Goal: Information Seeking & Learning: Learn about a topic

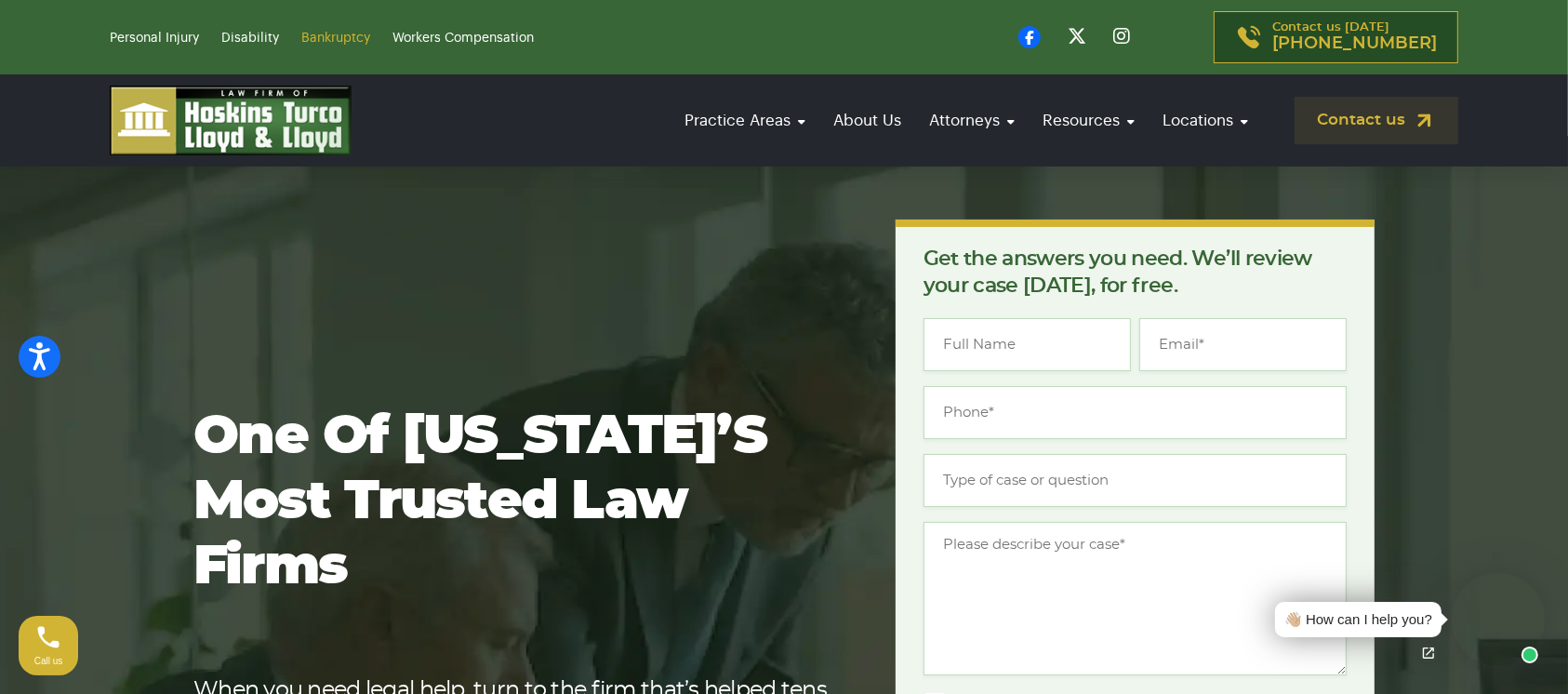
click at [317, 35] on link "Bankruptcy" at bounding box center [336, 38] width 69 height 13
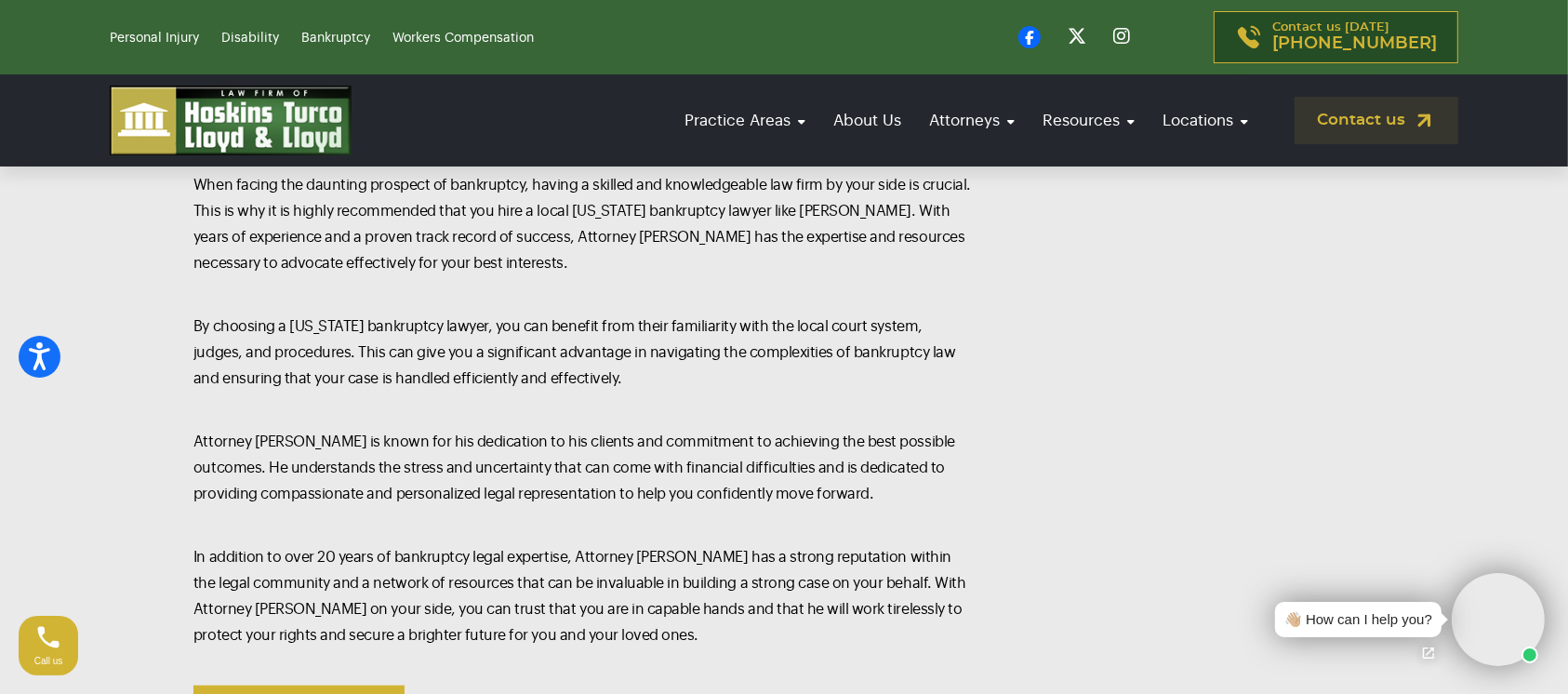
scroll to position [1816, 0]
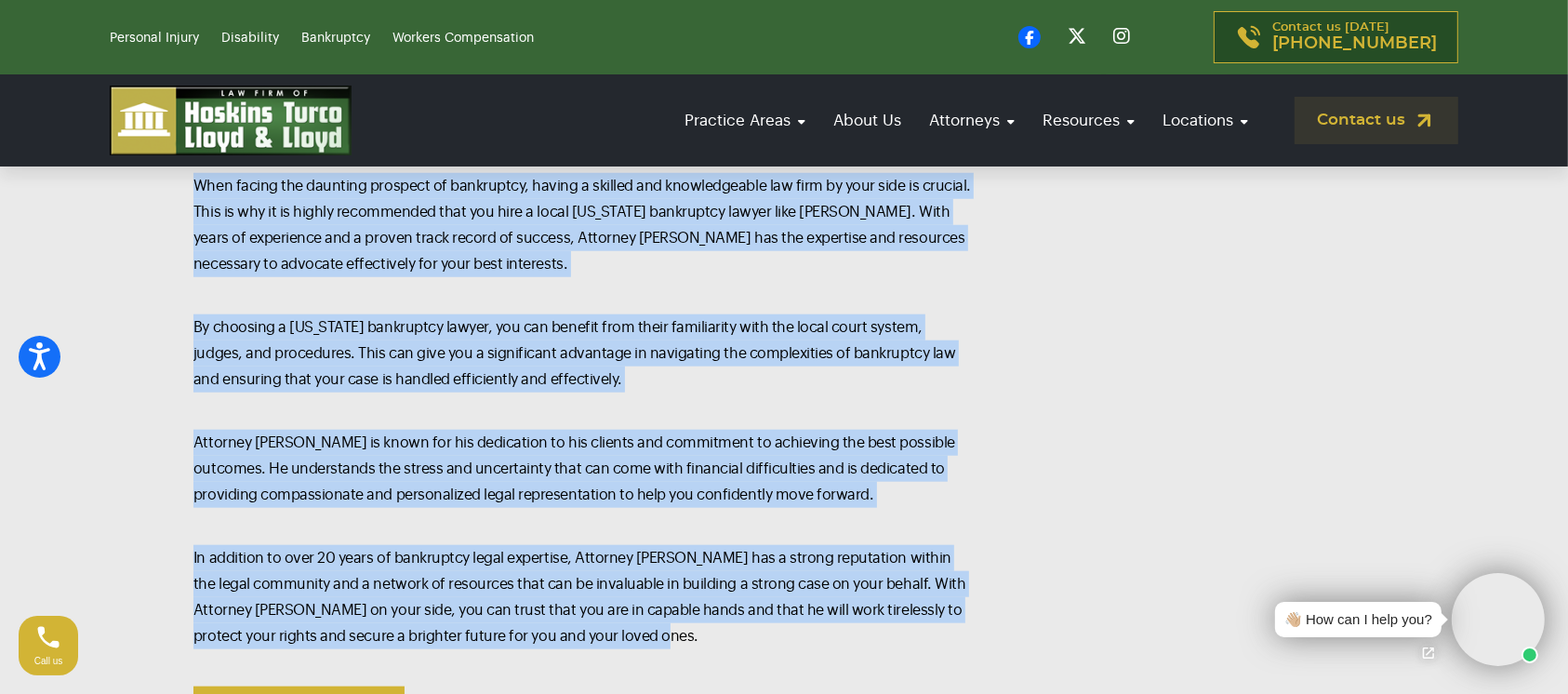
drag, startPoint x: 197, startPoint y: 182, endPoint x: 654, endPoint y: 634, distance: 642.8
click at [654, 634] on div "Before you can consider whether Chapter 7 or Chapter 13 is right for you, you m…" at bounding box center [583, 260] width 780 height 991
copy div "When facing the daunting prospect of bankruptcy, having a skilled and knowledge…"
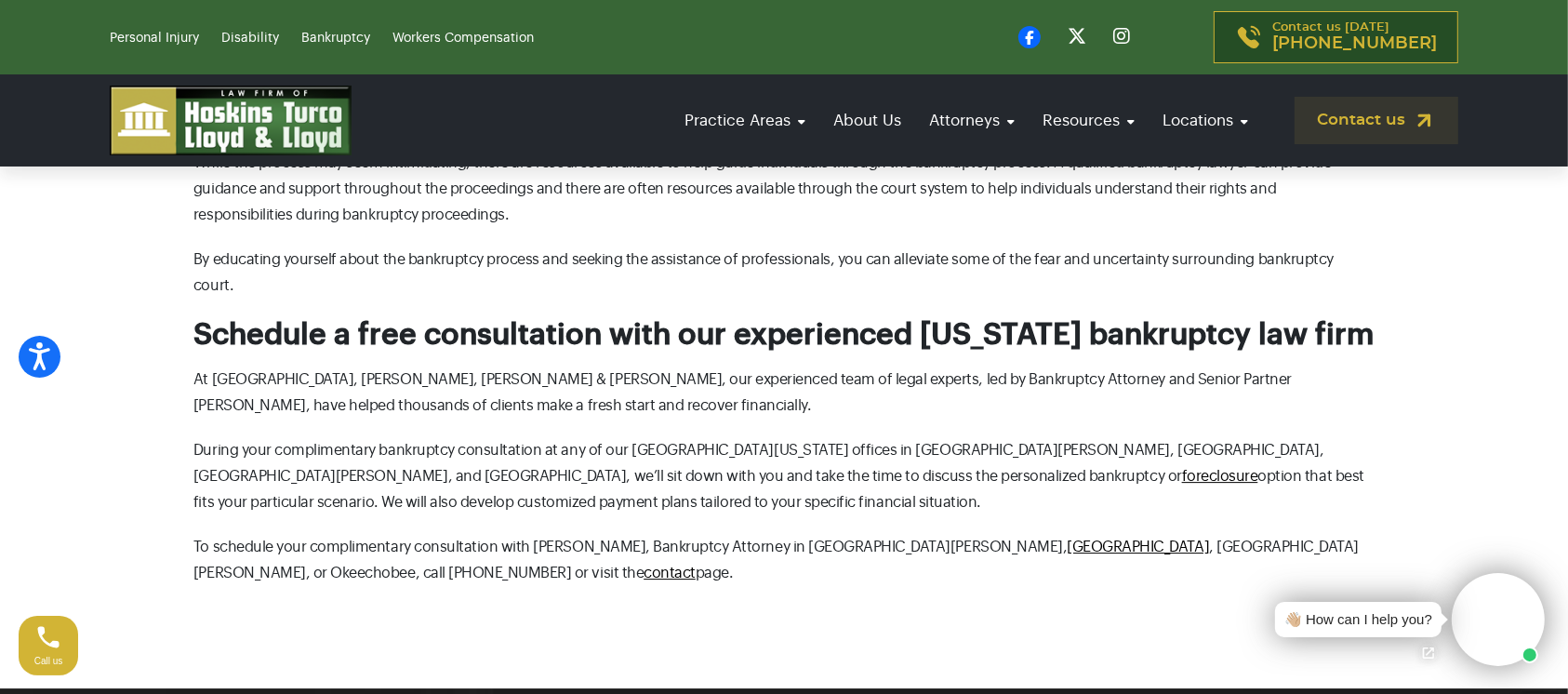
scroll to position [5708, 0]
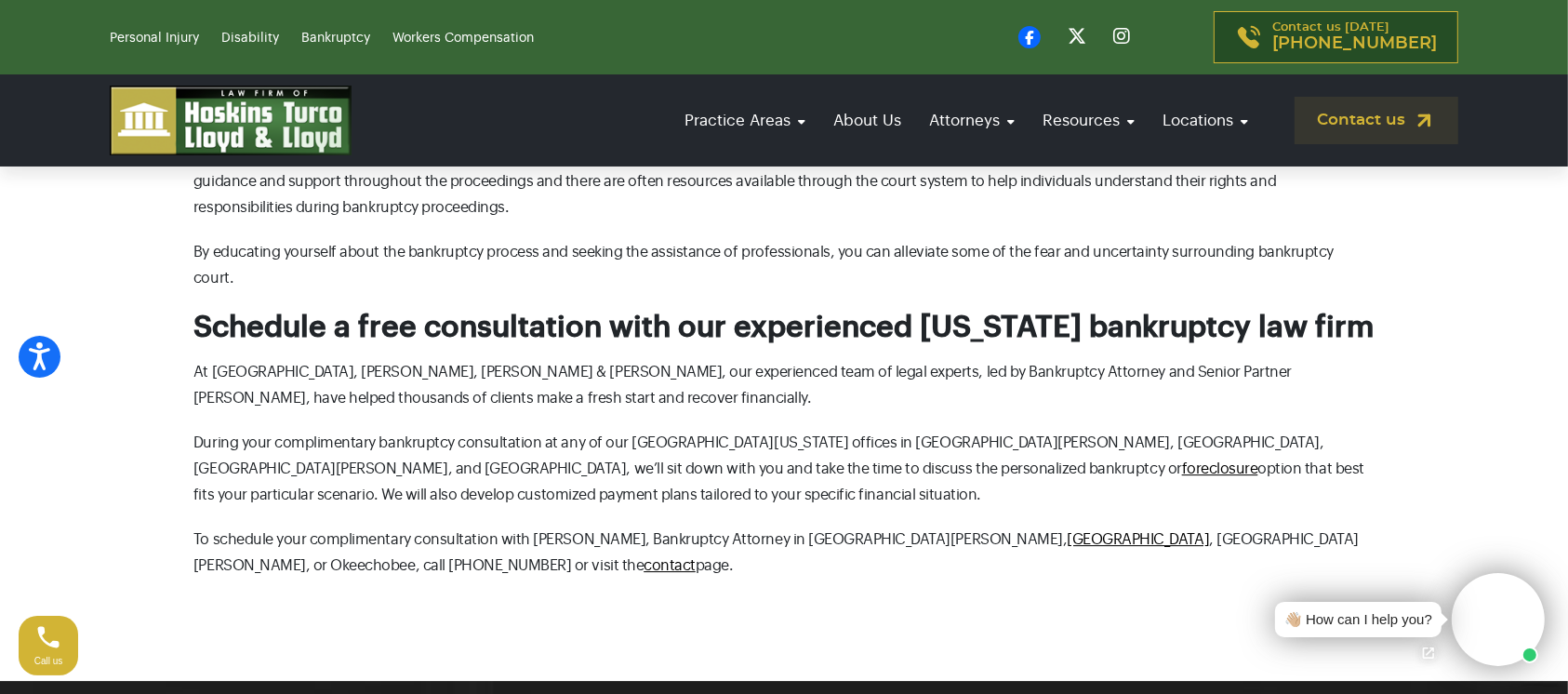
drag, startPoint x: 194, startPoint y: 244, endPoint x: 350, endPoint y: 485, distance: 287.1
copy div "Schedule a free consultation with our experienced [US_STATE] bankruptcy law fir…"
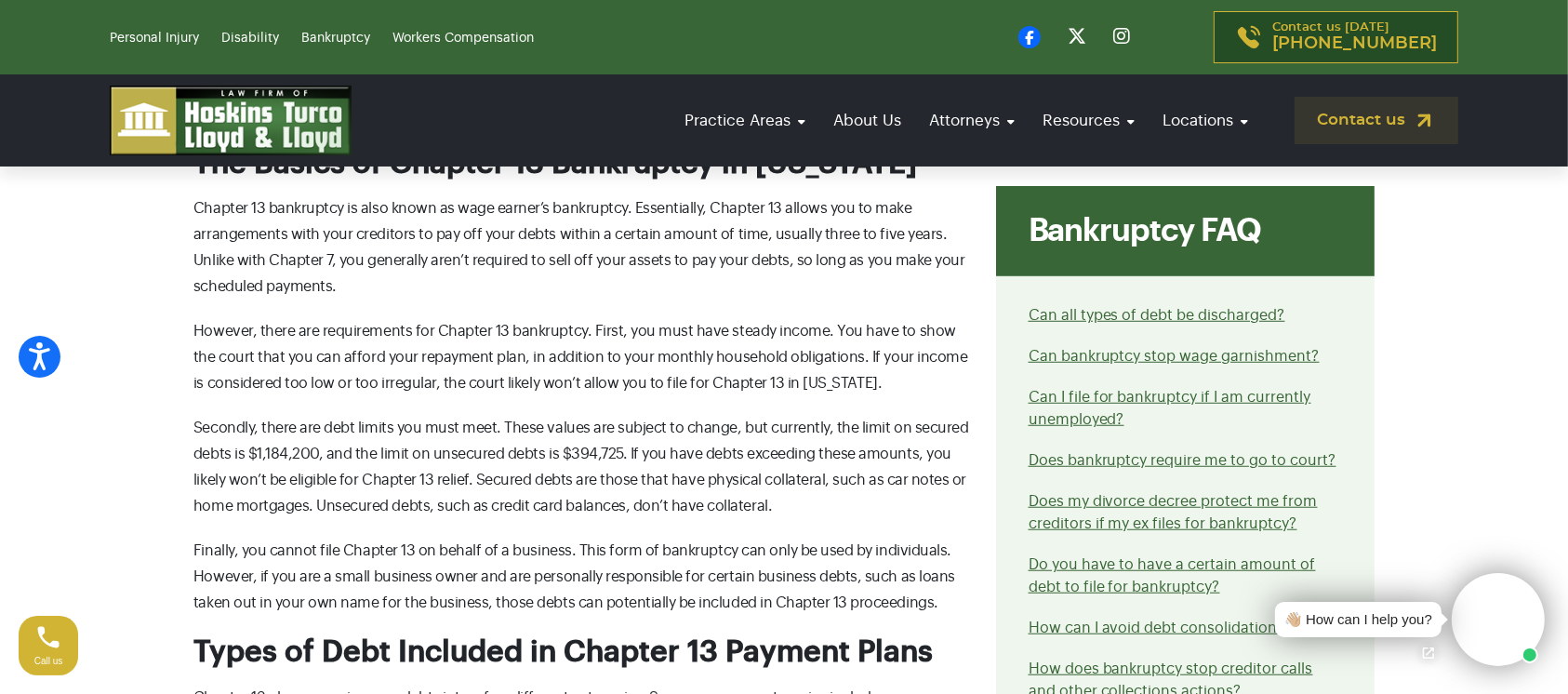
scroll to position [1328, 0]
